Goal: Task Accomplishment & Management: Manage account settings

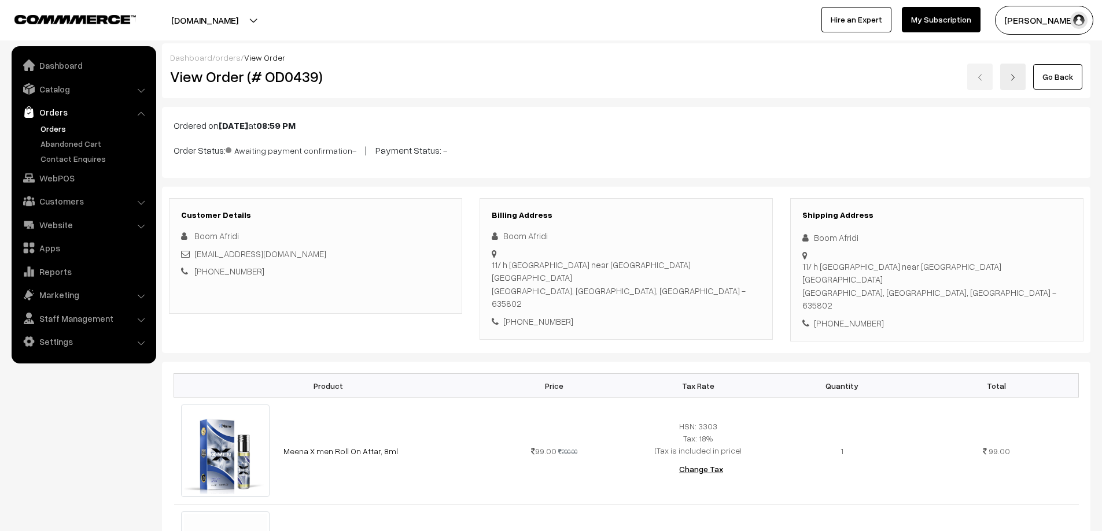
scroll to position [520, 0]
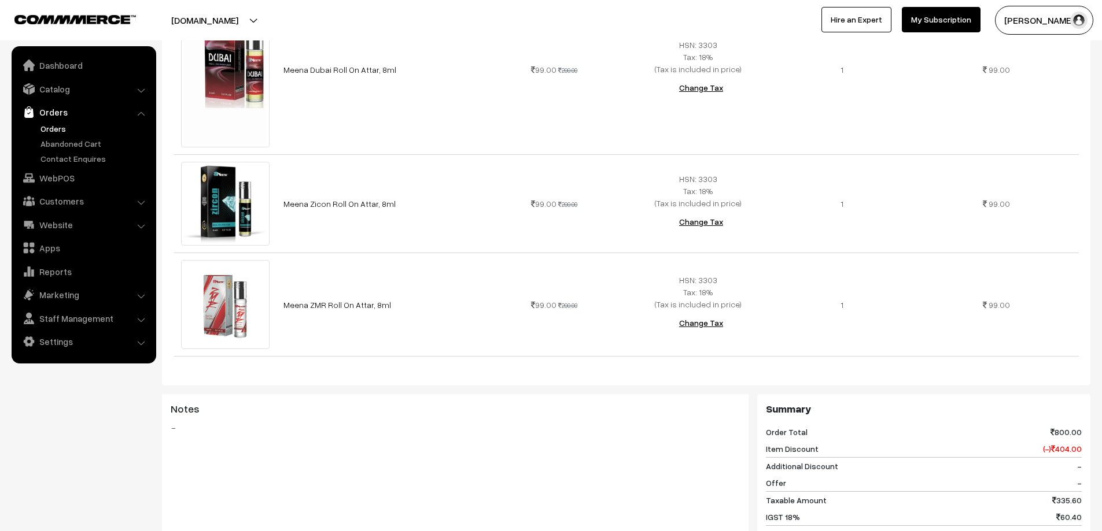
click at [50, 128] on link "Orders" at bounding box center [95, 129] width 114 height 12
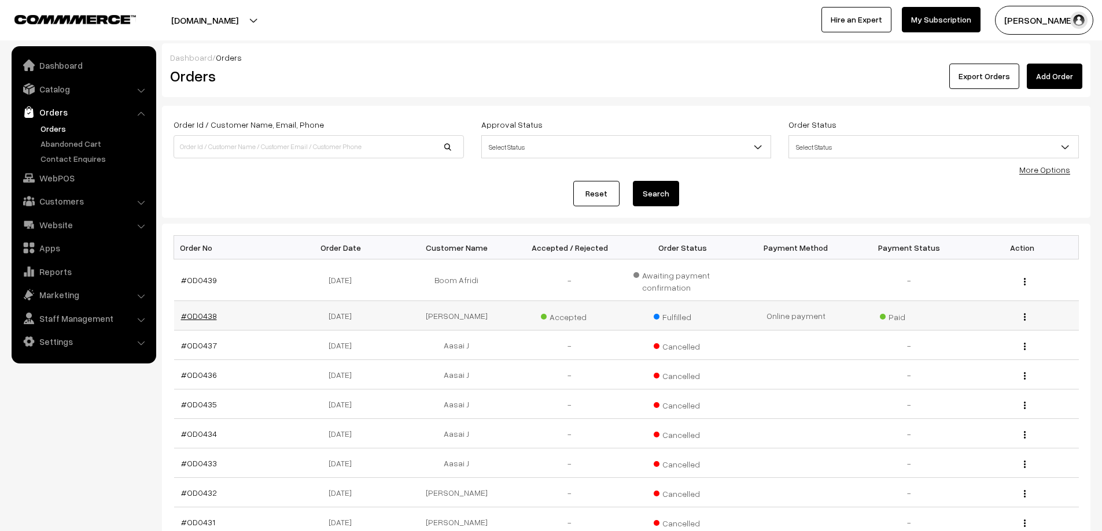
click at [196, 317] on link "#OD0438" at bounding box center [199, 316] width 36 height 10
click at [183, 280] on link "#OD0439" at bounding box center [199, 280] width 36 height 10
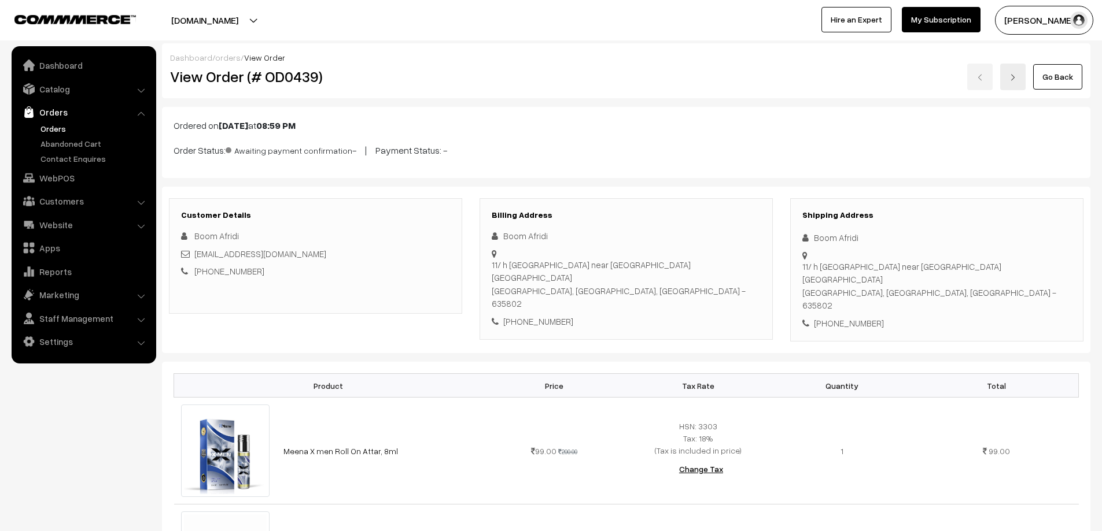
click at [76, 126] on link "Orders" at bounding box center [95, 129] width 114 height 12
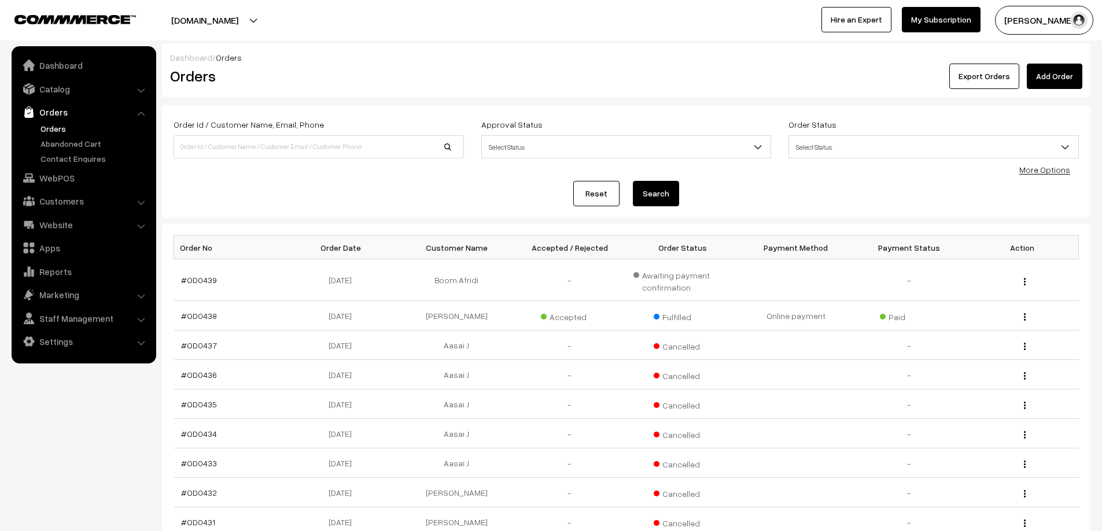
click at [45, 133] on link "Orders" at bounding box center [95, 129] width 114 height 12
